Goal: Navigation & Orientation: Find specific page/section

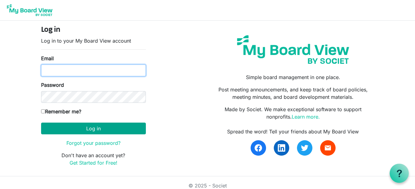
type input "c.brentcloyd@gmail.com"
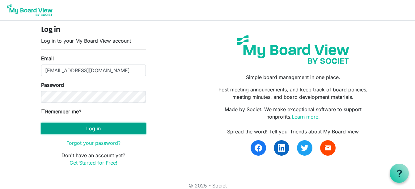
click at [96, 125] on button "Log in" at bounding box center [93, 129] width 105 height 12
click at [94, 128] on button "Log in" at bounding box center [93, 129] width 105 height 12
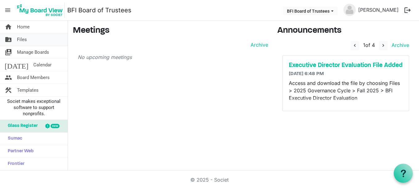
click at [20, 38] on span "Files" at bounding box center [22, 39] width 10 height 12
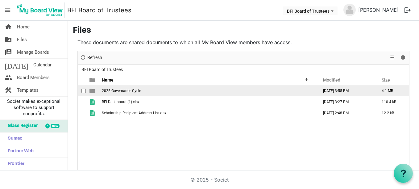
click at [128, 91] on span "2025 Governance Cycle" at bounding box center [121, 91] width 39 height 4
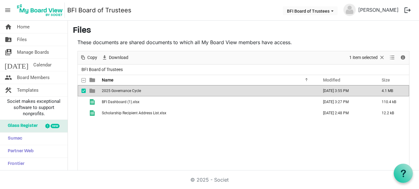
click at [128, 91] on span "2025 Governance Cycle" at bounding box center [121, 91] width 39 height 4
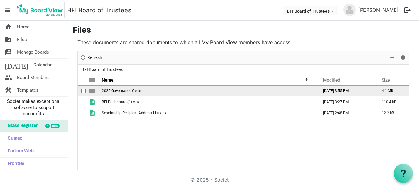
click at [128, 91] on span "2025 Governance Cycle" at bounding box center [121, 91] width 39 height 4
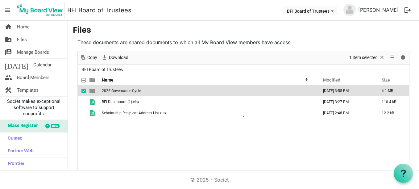
click at [128, 91] on div at bounding box center [244, 120] width 332 height 138
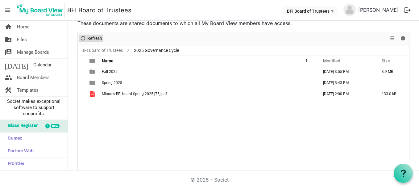
click at [84, 38] on span "Refresh" at bounding box center [82, 39] width 7 height 8
click at [83, 37] on span "Refresh" at bounding box center [82, 39] width 7 height 8
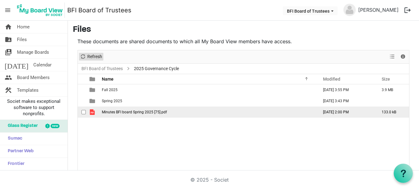
scroll to position [0, 0]
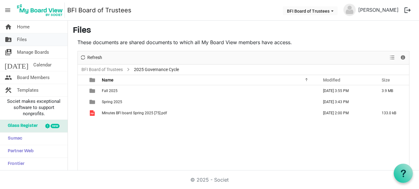
click at [23, 38] on span "Files" at bounding box center [22, 39] width 10 height 12
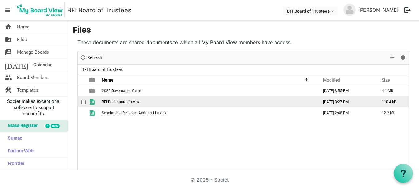
click at [115, 102] on span "BFI Dashboard (1).xlsx" at bounding box center [121, 102] width 38 height 4
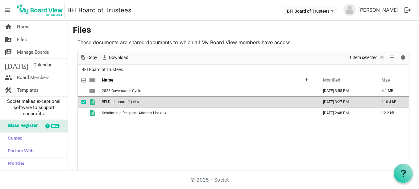
click at [115, 101] on span "BFI Dashboard (1).xlsx" at bounding box center [121, 102] width 38 height 4
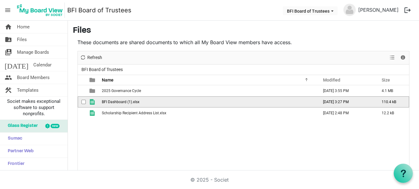
click at [115, 101] on span "BFI Dashboard (1).xlsx" at bounding box center [121, 102] width 38 height 4
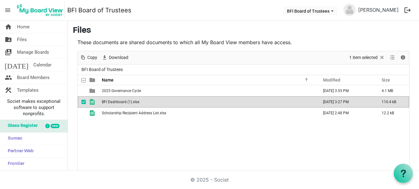
click at [115, 101] on span "BFI Dashboard (1).xlsx" at bounding box center [121, 102] width 38 height 4
click at [23, 24] on span "Home" at bounding box center [23, 27] width 13 height 12
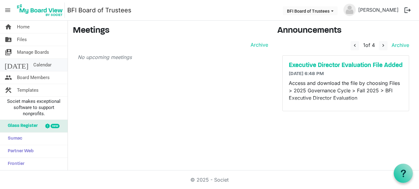
click at [33, 64] on span "Calendar" at bounding box center [42, 65] width 18 height 12
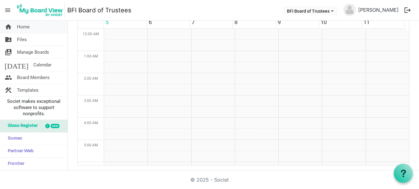
click at [27, 27] on span "Home" at bounding box center [23, 27] width 13 height 12
